Goal: Find specific page/section: Find specific page/section

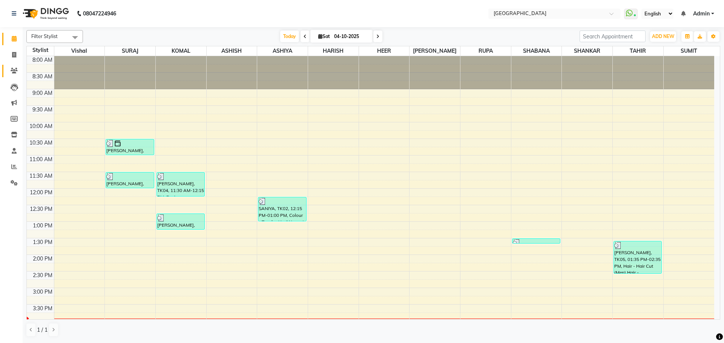
scroll to position [38, 0]
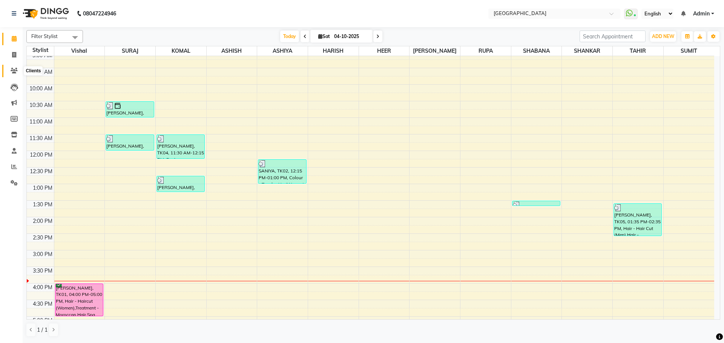
drag, startPoint x: 15, startPoint y: 70, endPoint x: 21, endPoint y: 56, distance: 15.5
click at [15, 70] on icon at bounding box center [14, 71] width 7 height 6
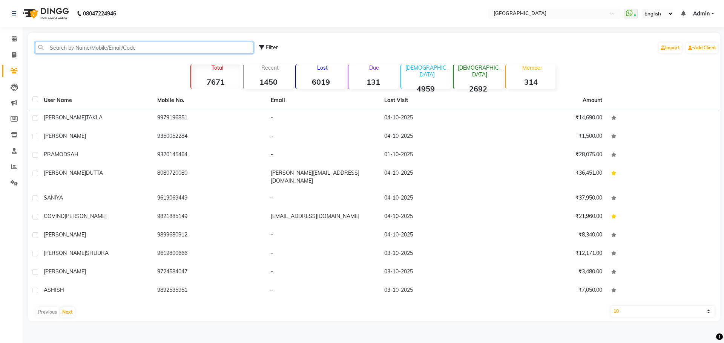
click at [79, 45] on input "text" at bounding box center [144, 48] width 218 height 12
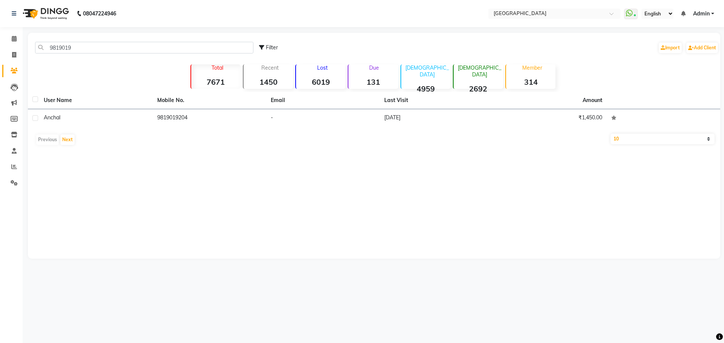
drag, startPoint x: 109, startPoint y: 125, endPoint x: 104, endPoint y: 123, distance: 4.9
click at [109, 125] on td "anchal" at bounding box center [95, 118] width 113 height 18
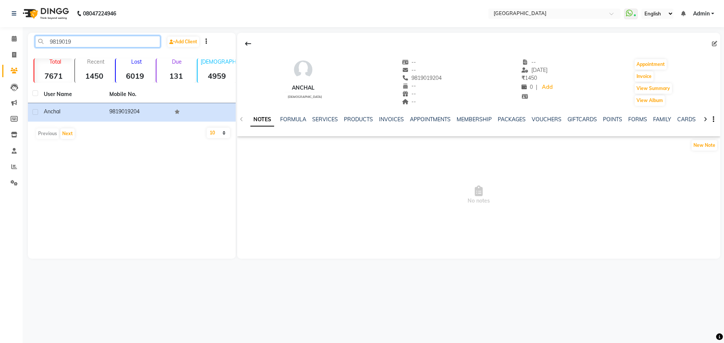
click at [116, 44] on input "9819019" at bounding box center [97, 42] width 125 height 12
type input "9"
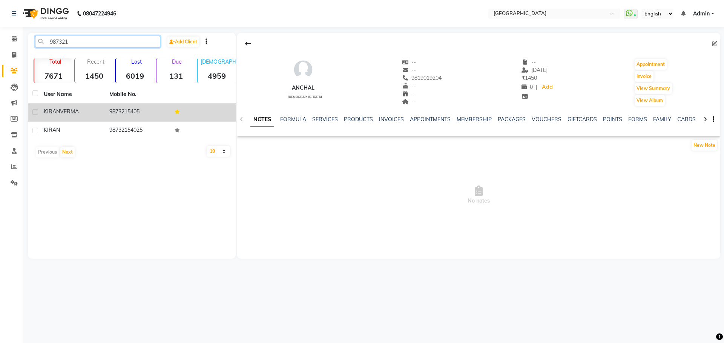
type input "987321"
click at [90, 119] on td "[PERSON_NAME]" at bounding box center [72, 112] width 66 height 18
